Goal: Information Seeking & Learning: Learn about a topic

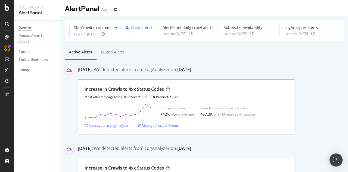
drag, startPoint x: 104, startPoint y: 126, endPoint x: 217, endPoint y: 127, distance: 113.2
click at [217, 127] on div "Investigate in LogAnalyzer Manage Alerts & Groups" at bounding box center [187, 125] width 204 height 4
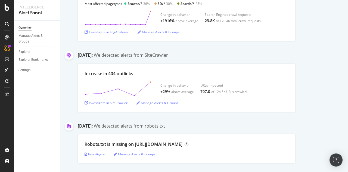
scroll to position [259, 0]
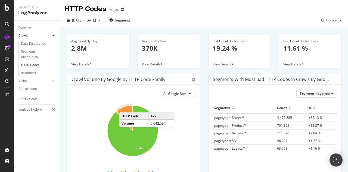
click at [125, 106] on icon "A chart." at bounding box center [125, 117] width 16 height 25
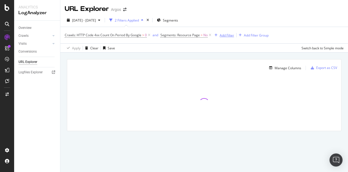
click at [228, 35] on div "Add Filter" at bounding box center [227, 35] width 14 height 5
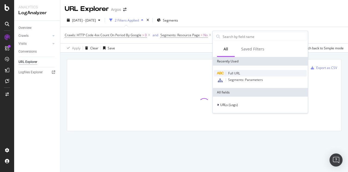
click at [237, 73] on span "Full URL" at bounding box center [234, 73] width 12 height 5
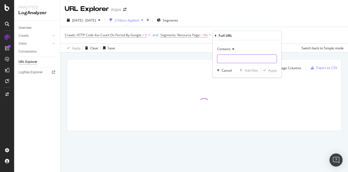
click at [231, 57] on input "text" at bounding box center [246, 58] width 59 height 9
type input "/store"
click at [273, 71] on div "Apply" at bounding box center [273, 70] width 8 height 5
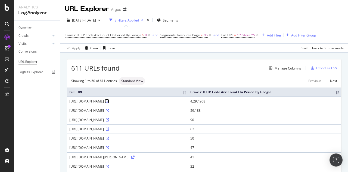
click at [109, 100] on icon at bounding box center [107, 101] width 3 height 3
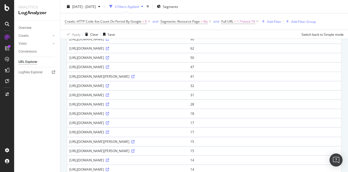
scroll to position [82, 0]
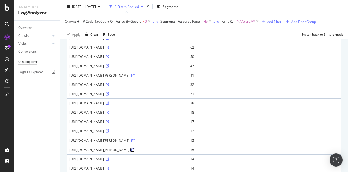
click at [135, 148] on icon at bounding box center [132, 149] width 3 height 3
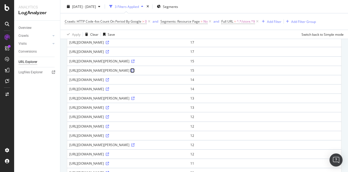
scroll to position [163, 0]
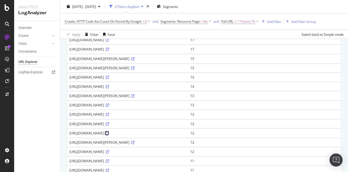
click at [109, 131] on icon at bounding box center [107, 132] width 3 height 3
